Goal: Communication & Community: Answer question/provide support

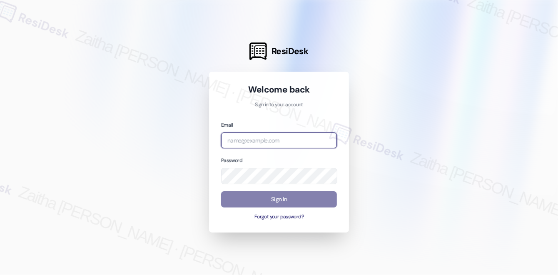
click at [276, 139] on input "email" at bounding box center [279, 140] width 116 height 16
type input "[EMAIL_ADDRESS][PERSON_NAME][DOMAIN_NAME]"
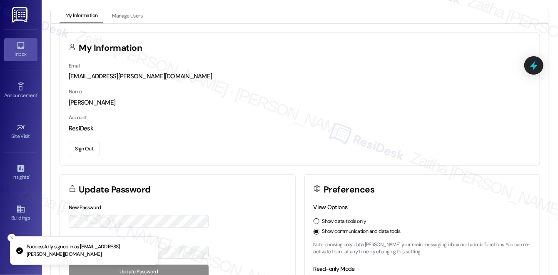
click at [27, 41] on link "Inbox" at bounding box center [20, 49] width 33 height 22
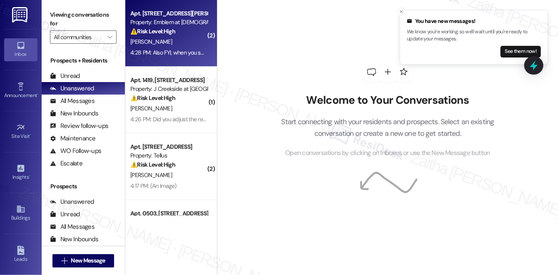
click at [179, 42] on div "[PERSON_NAME]" at bounding box center [168, 42] width 79 height 10
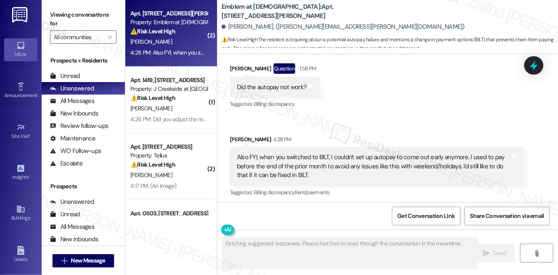
scroll to position [1929, 0]
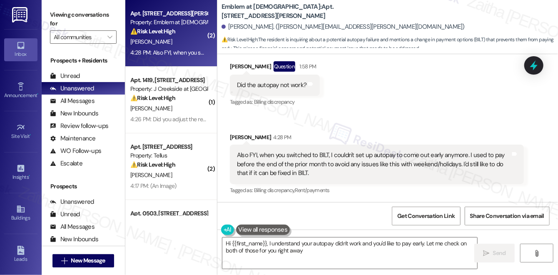
type textarea "Hi {{first_name}}, I understand your autopay didn't work and you'd like to pay …"
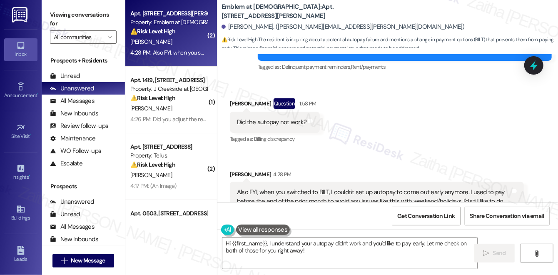
scroll to position [1930, 0]
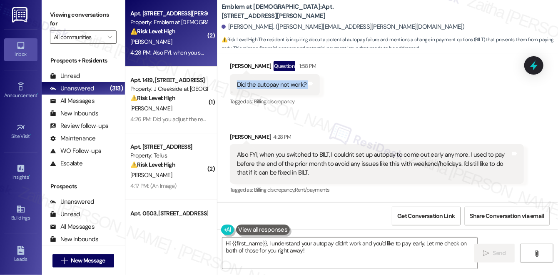
drag, startPoint x: 233, startPoint y: 87, endPoint x: 335, endPoint y: 84, distance: 101.6
click at [335, 84] on div "Received via SMS [PERSON_NAME] Question 1:58 PM Did the autopay not work? Tags …" at bounding box center [387, 122] width 341 height 160
copy div "Did the autopay not work? Tags and notes"
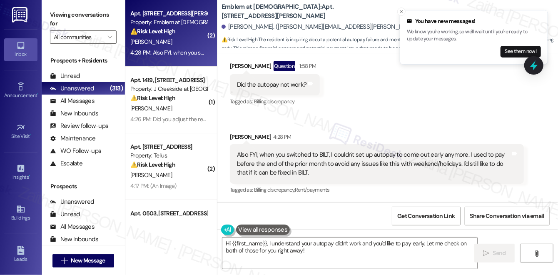
click at [352, 111] on div "Received via SMS [PERSON_NAME] Question 1:58 PM Did the autopay not work? Tags …" at bounding box center [387, 122] width 341 height 160
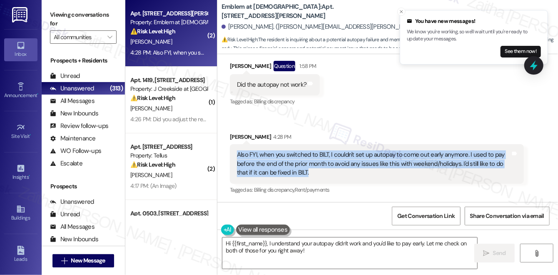
drag, startPoint x: 233, startPoint y: 154, endPoint x: 327, endPoint y: 171, distance: 95.6
click at [327, 171] on div "Also FYI, when you switched to BILT, I couldn't set up autopay to come out earl…" at bounding box center [377, 163] width 294 height 39
copy div "Also FYI, when you switched to BILT, I couldn't set up autopay to come out earl…"
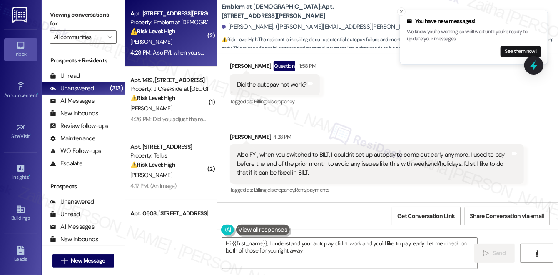
click at [384, 99] on div "Received via SMS [PERSON_NAME] Question 1:58 PM Did the autopay not work? Tags …" at bounding box center [387, 122] width 341 height 160
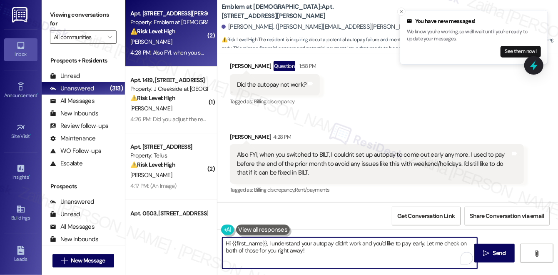
drag, startPoint x: 303, startPoint y: 256, endPoint x: 342, endPoint y: 264, distance: 39.4
click at [342, 264] on textarea "Hi {{first_name}}, I understand your autopay didn't work and you'd like to pay …" at bounding box center [349, 252] width 255 height 31
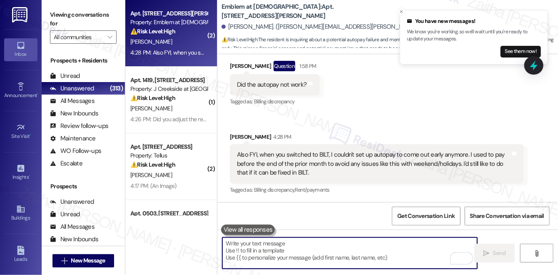
click at [295, 244] on textarea "To enrich screen reader interactions, please activate Accessibility in Grammarl…" at bounding box center [349, 252] width 255 height 31
paste textarea "Thank you for sharing this, {{first_name}}. I understand your concern with auto…"
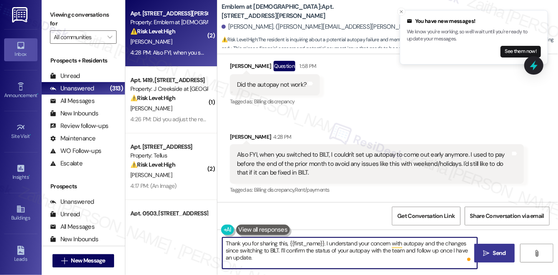
type textarea "Thank you for sharing this, {{first_name}}. I understand your concern with auto…"
click at [491, 256] on span "Send" at bounding box center [499, 253] width 16 height 9
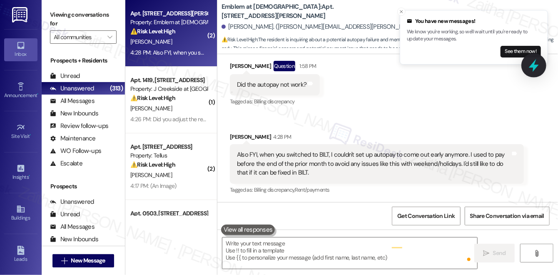
scroll to position [1929, 0]
click at [535, 68] on icon at bounding box center [534, 65] width 10 height 13
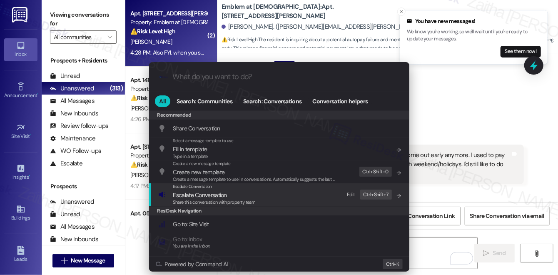
click at [206, 196] on span "Escalate Conversation" at bounding box center [200, 194] width 54 height 7
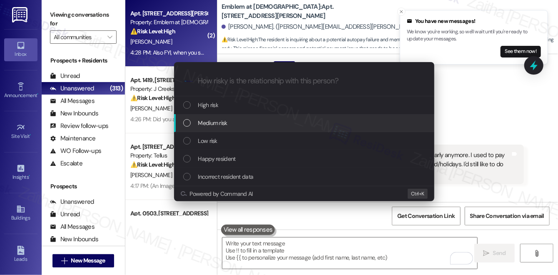
click at [216, 126] on span "Medium risk" at bounding box center [212, 122] width 29 height 9
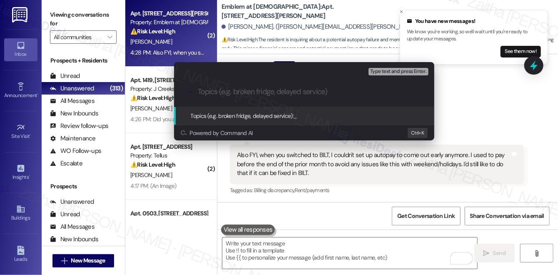
paste input "Autopay Status Confirmation"
type input "Autopay Status Confirmation"
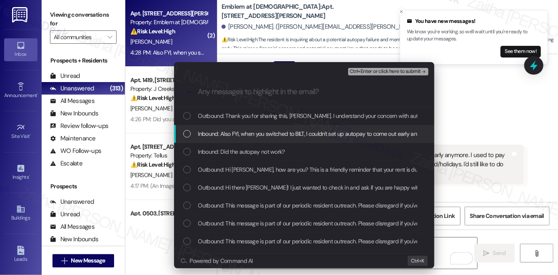
click at [276, 131] on span "Inbound: Also FYI, when you switched to BILT, I couldn't set up autopay to come…" at bounding box center [487, 133] width 579 height 9
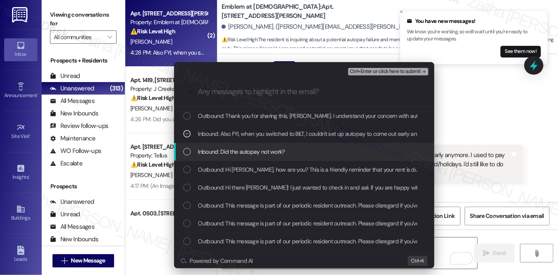
click at [273, 150] on span "Inbound: Did the autopay not work?" at bounding box center [241, 151] width 87 height 9
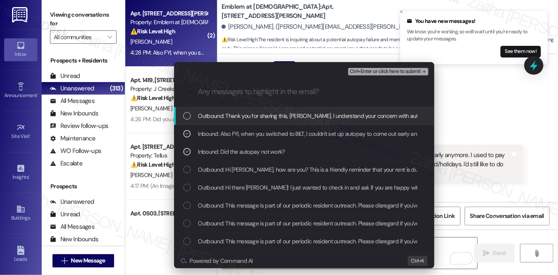
click at [372, 70] on span "Ctrl+Enter or click here to submit" at bounding box center [385, 72] width 71 height 6
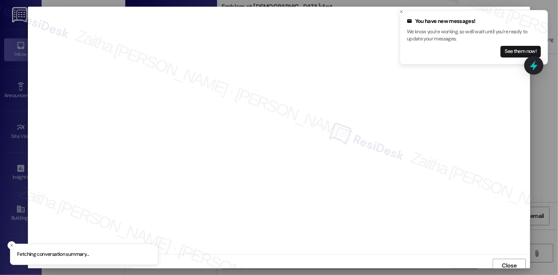
scroll to position [3, 0]
click at [399, 11] on icon "Close toast" at bounding box center [401, 11] width 5 height 5
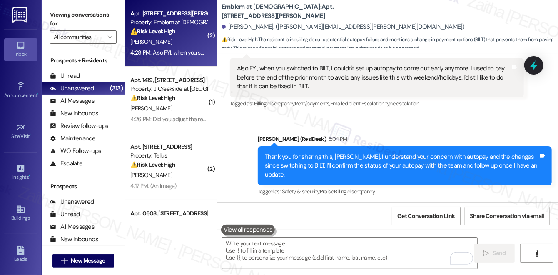
scroll to position [2018, 0]
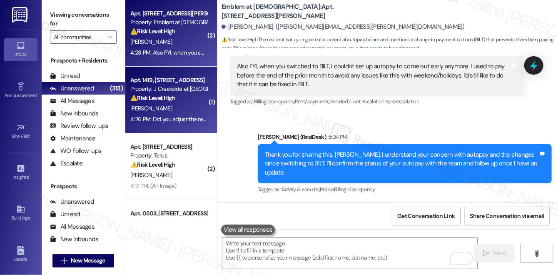
click at [192, 109] on div "[PERSON_NAME]" at bounding box center [168, 108] width 79 height 10
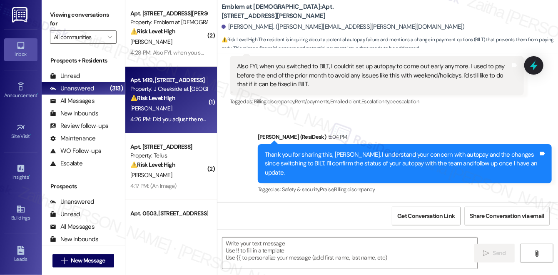
type textarea "Fetching suggested responses. Please feel free to read through the conversation…"
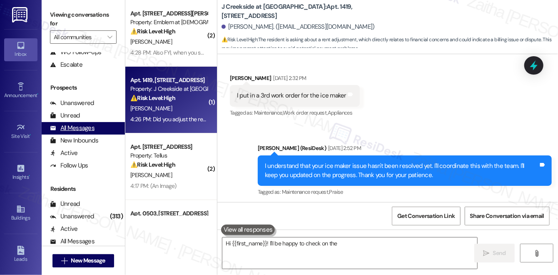
scroll to position [150, 0]
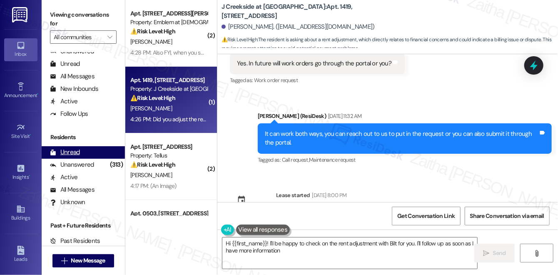
type textarea "Hi {{first_name}}! I'll be happy to check on the rent adjustment with Bilt for …"
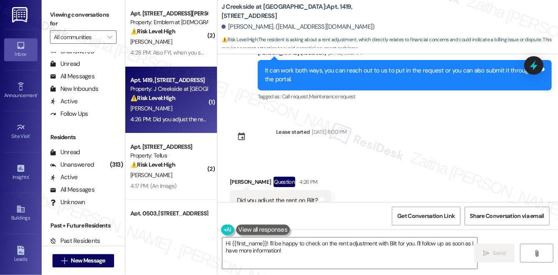
scroll to position [3541, 0]
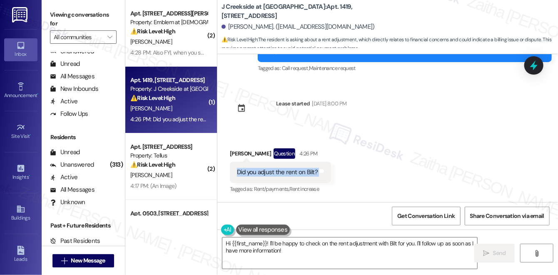
drag, startPoint x: 233, startPoint y: 173, endPoint x: 323, endPoint y: 174, distance: 89.9
click at [323, 174] on div "Did you adjust the rent on Bilt? Tags and notes" at bounding box center [280, 172] width 101 height 21
copy div "Did you adjust the rent on Bilt? Tags and notes"
click at [382, 148] on div "Received via SMS [PERSON_NAME] Question 4:26 PM Did you adjust the rent on Bilt…" at bounding box center [387, 165] width 341 height 72
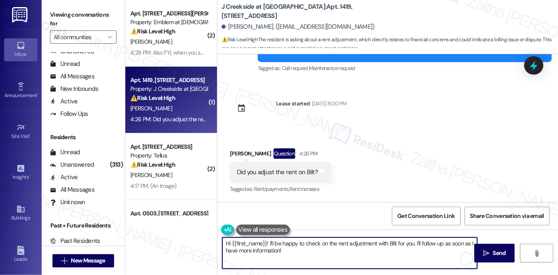
drag, startPoint x: 276, startPoint y: 250, endPoint x: 222, endPoint y: 241, distance: 55.3
click at [222, 241] on textarea "Hi {{first_name}}! I'll be happy to check on the rent adjustment with Bilt for …" at bounding box center [349, 252] width 255 height 31
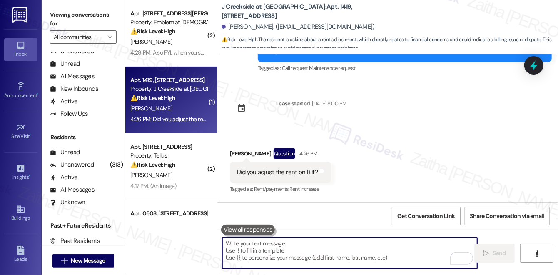
paste textarea "Thank you for checking in, {{first_name}}. I’ll confirm with the team whether t…"
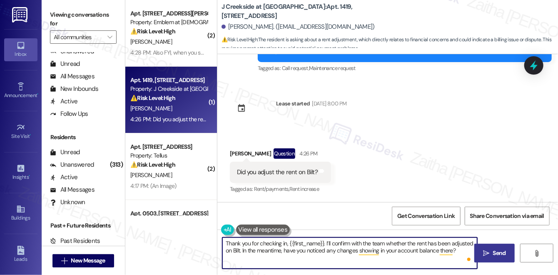
type textarea "Thank you for checking in, {{first_name}}. I’ll confirm with the team whether t…"
click at [498, 255] on span "Send" at bounding box center [499, 253] width 13 height 9
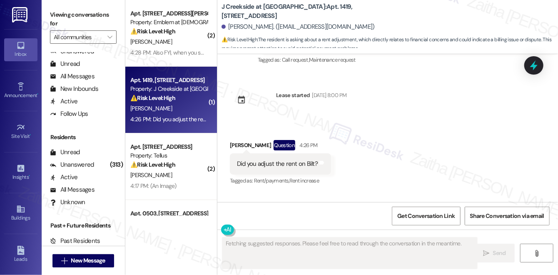
scroll to position [3540, 0]
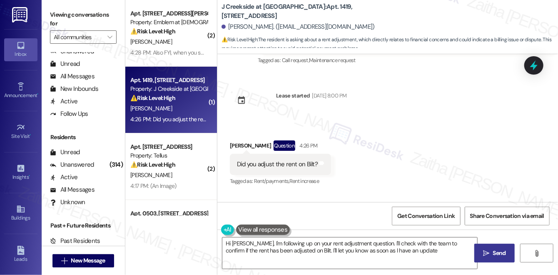
type textarea "Hi [PERSON_NAME], I'm following up on your rent adjustment question. I'll check…"
